Goal: Information Seeking & Learning: Learn about a topic

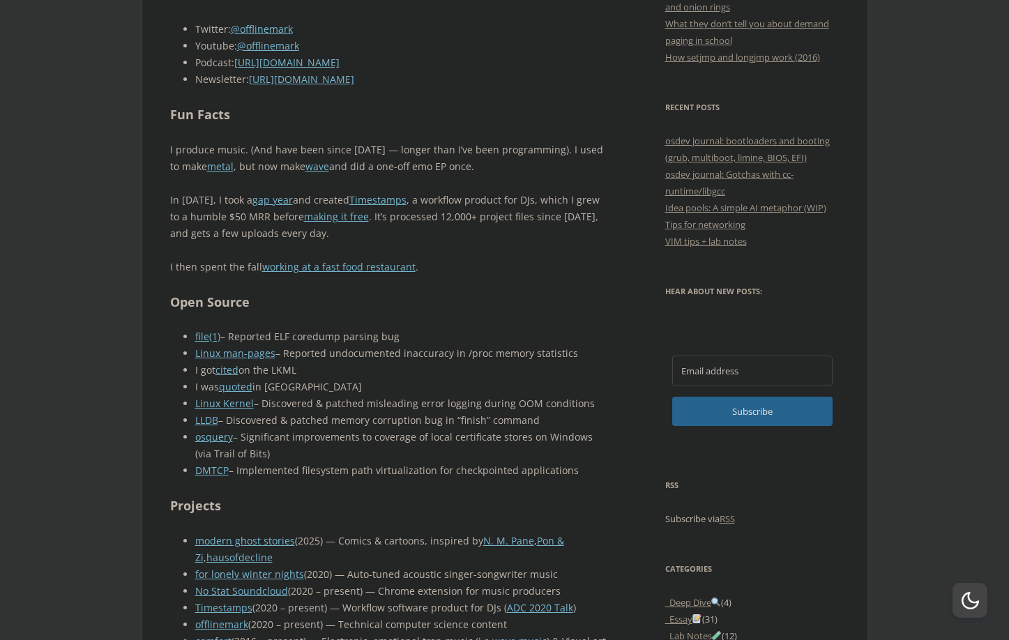
scroll to position [400, 0]
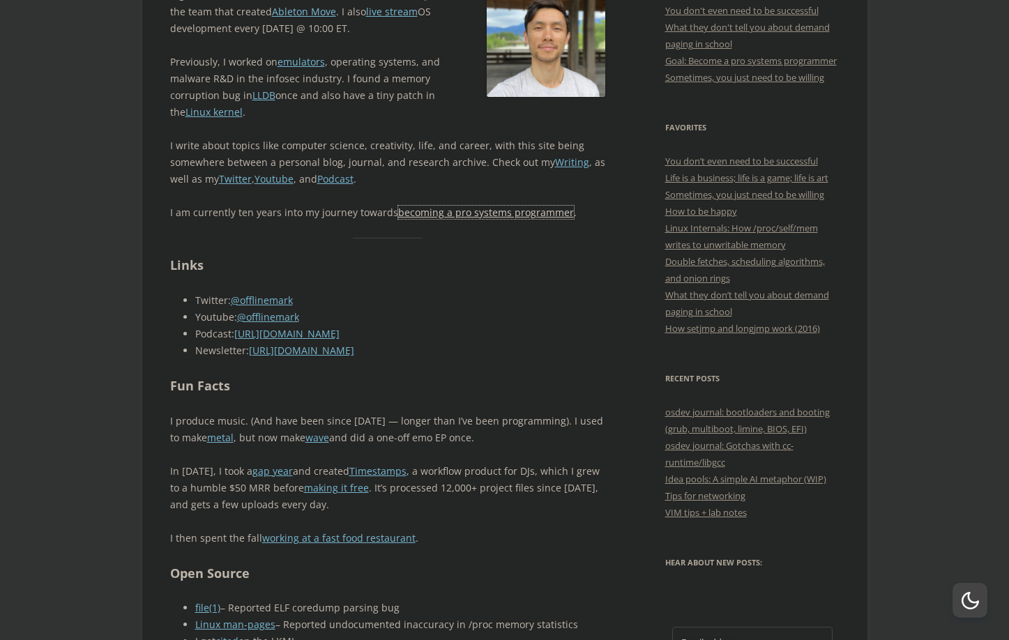
click at [500, 207] on link "becoming a pro systems programmer" at bounding box center [486, 212] width 176 height 13
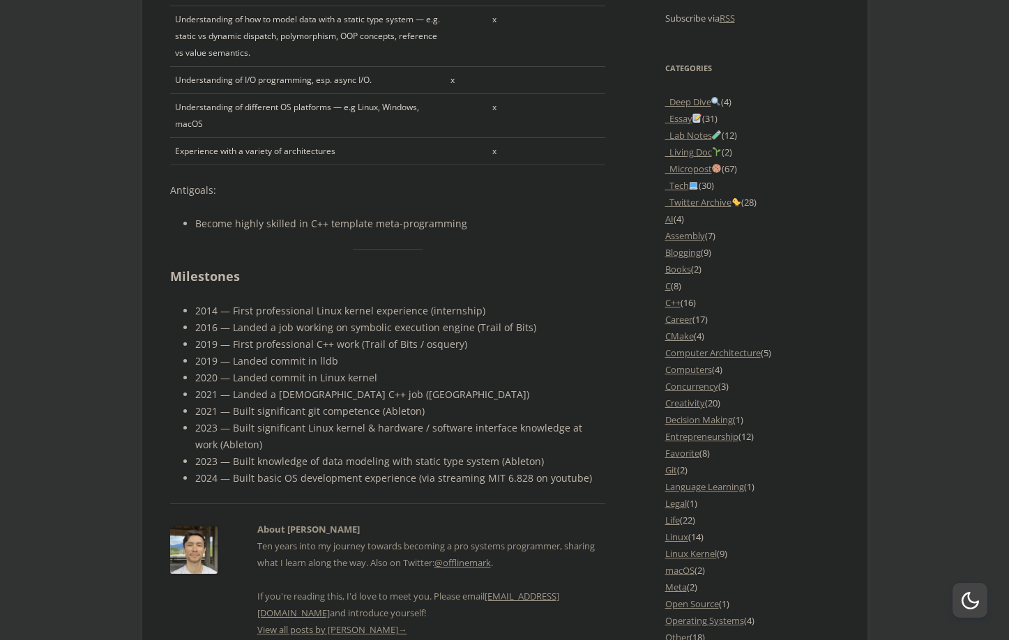
scroll to position [1352, 0]
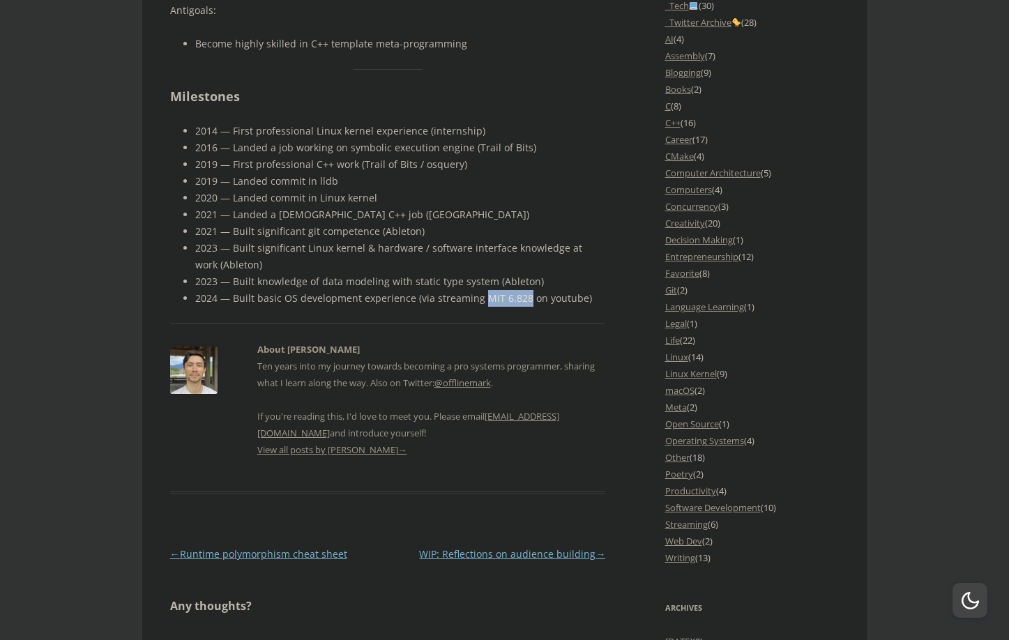
drag, startPoint x: 479, startPoint y: 300, endPoint x: 522, endPoint y: 301, distance: 43.3
click at [522, 301] on li "2024 — Built basic OS development experience (via streaming MIT 6.828 on youtub…" at bounding box center [400, 298] width 411 height 17
